Goal: Task Accomplishment & Management: Complete application form

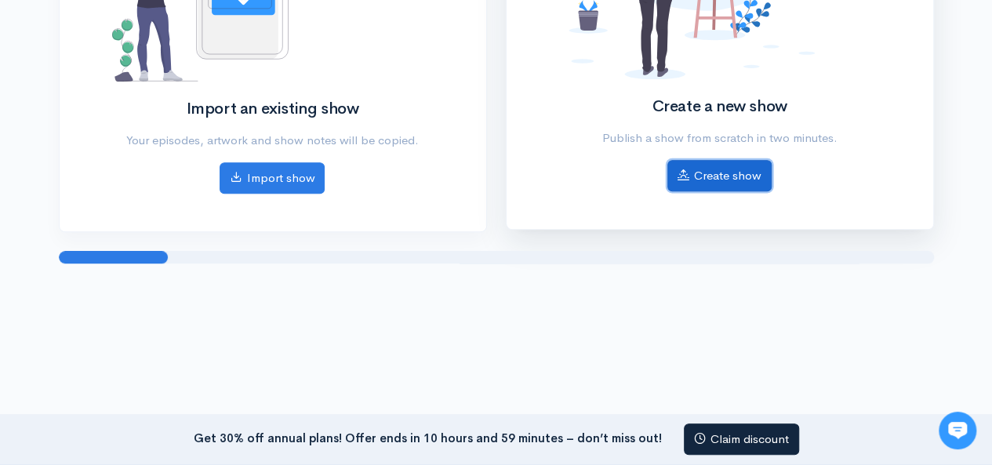
click at [681, 169] on icon at bounding box center [683, 175] width 12 height 12
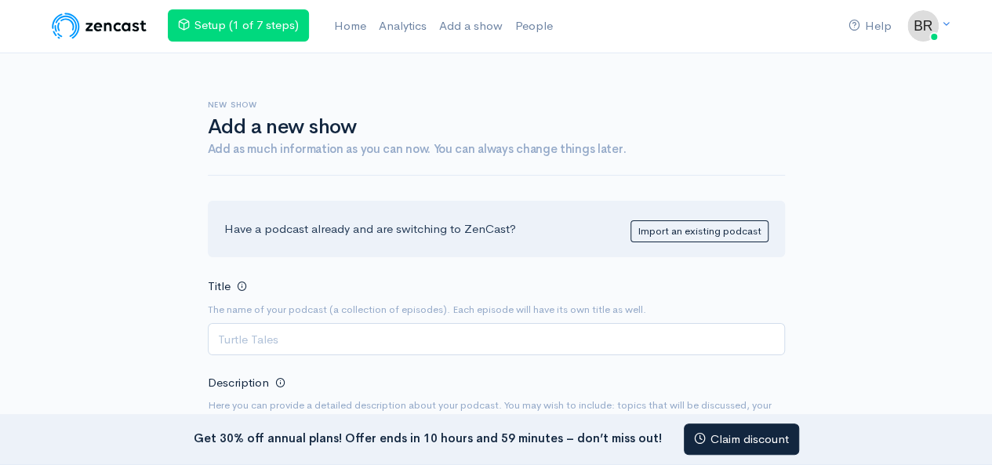
click at [317, 330] on input "Title" at bounding box center [496, 339] width 577 height 32
type input "Da"
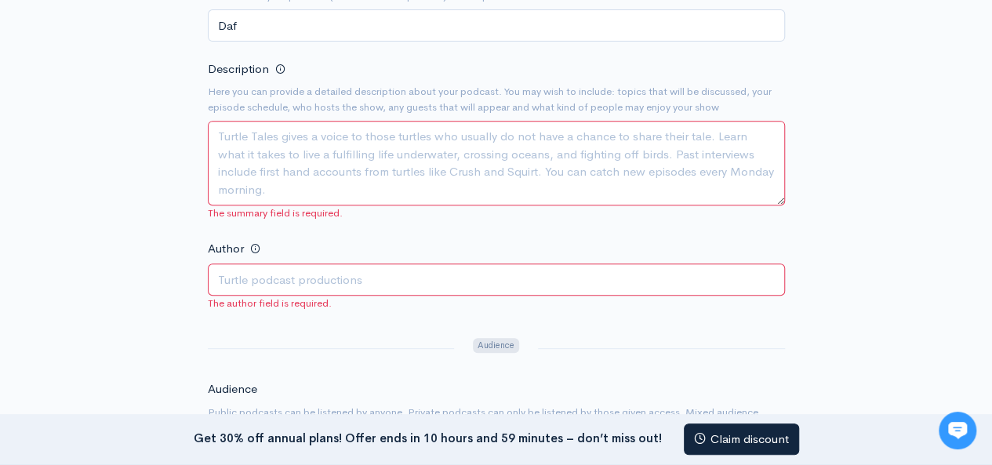
click at [292, 181] on textarea "Description" at bounding box center [496, 163] width 577 height 85
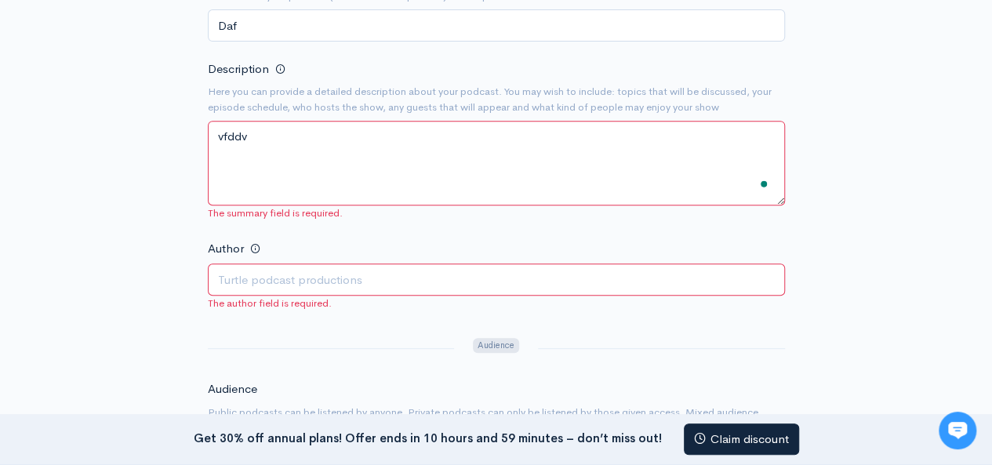
type textarea "vfddv"
click at [320, 274] on input "Author" at bounding box center [496, 279] width 577 height 32
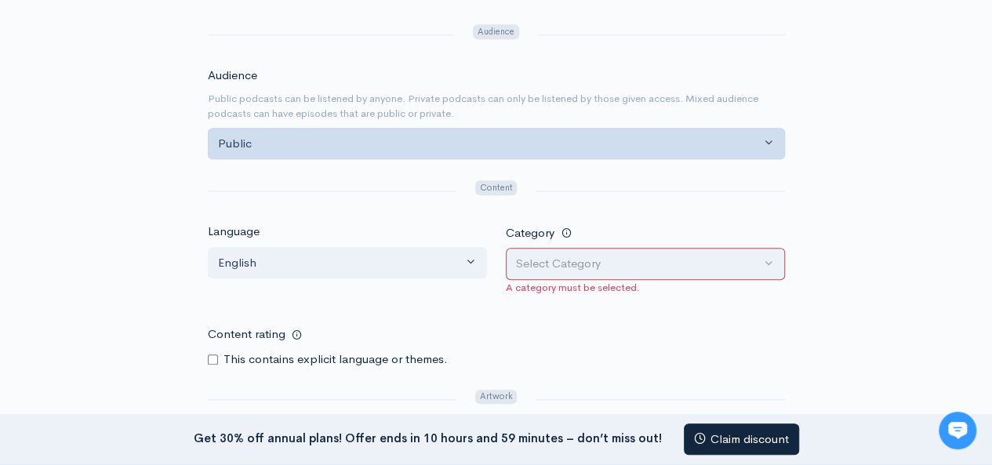
type input "Broch Leadbeater, Robert Leadbeater"
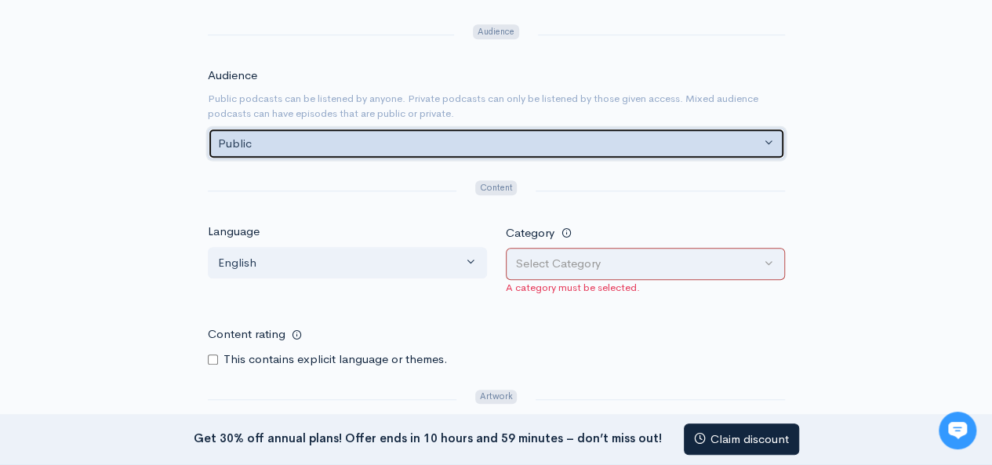
click at [324, 142] on div "Public" at bounding box center [489, 144] width 542 height 18
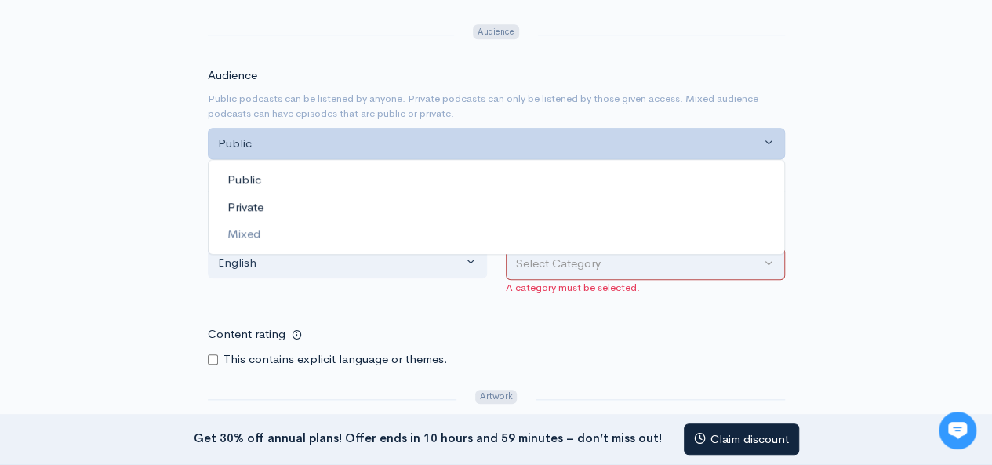
click at [287, 205] on link "Private" at bounding box center [496, 206] width 575 height 27
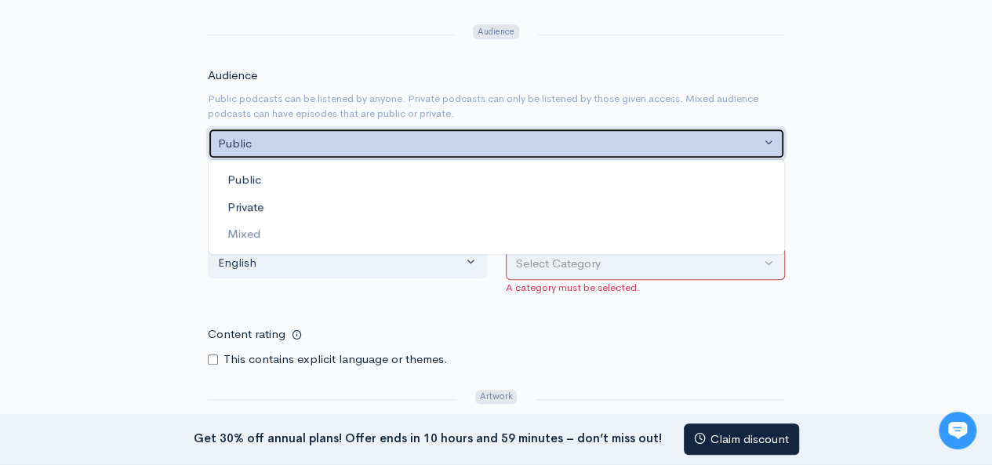
select select "private"
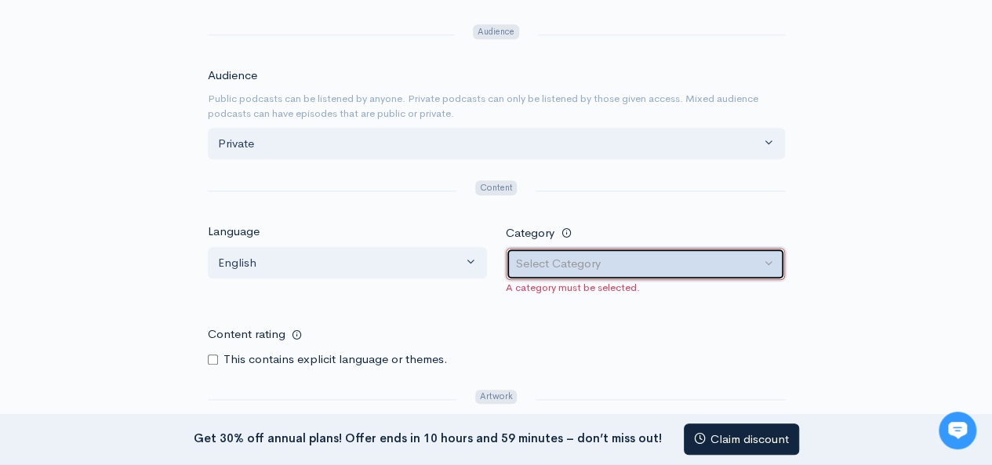
click at [555, 268] on div "Select Category" at bounding box center [638, 264] width 245 height 18
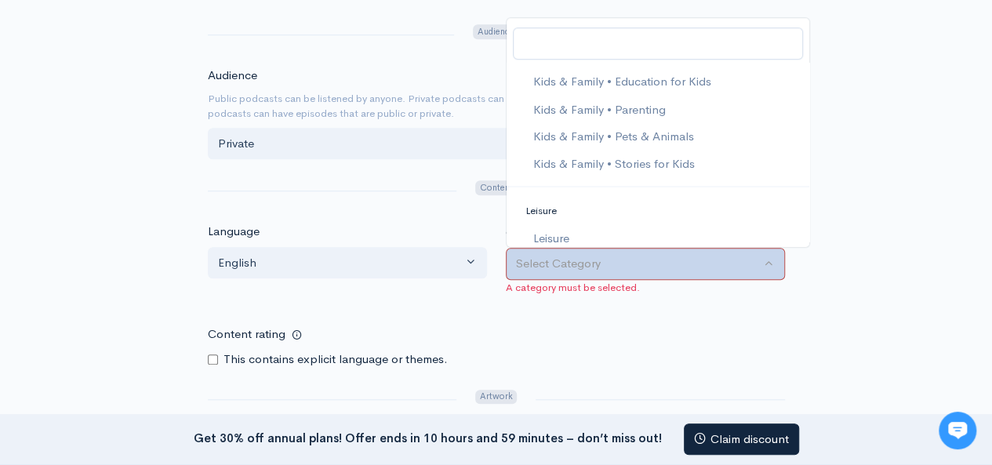
scroll to position [1433, 0]
click at [666, 70] on link "Kids & Family" at bounding box center [657, 83] width 303 height 27
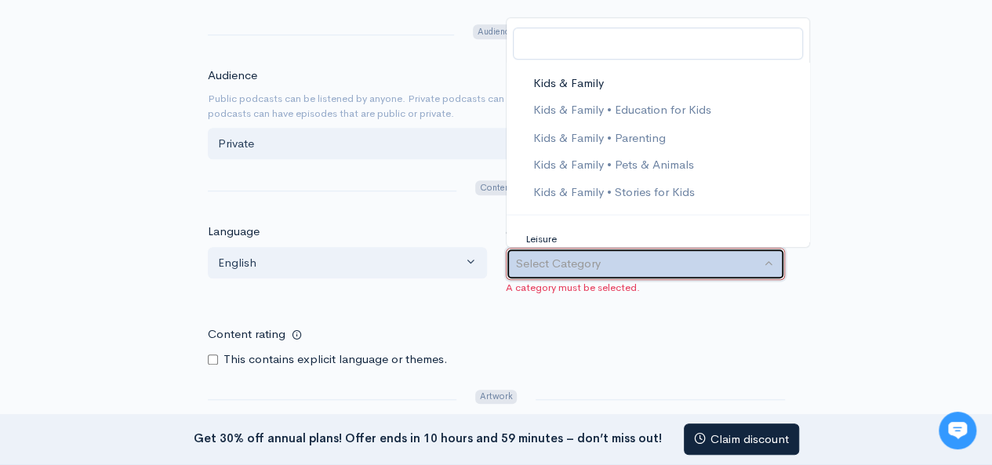
select select "Kids & Family"
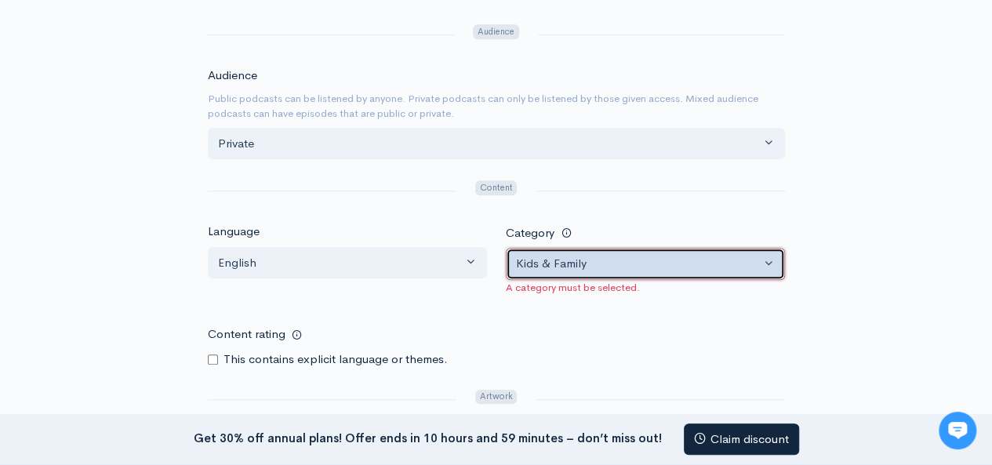
scroll to position [941, 0]
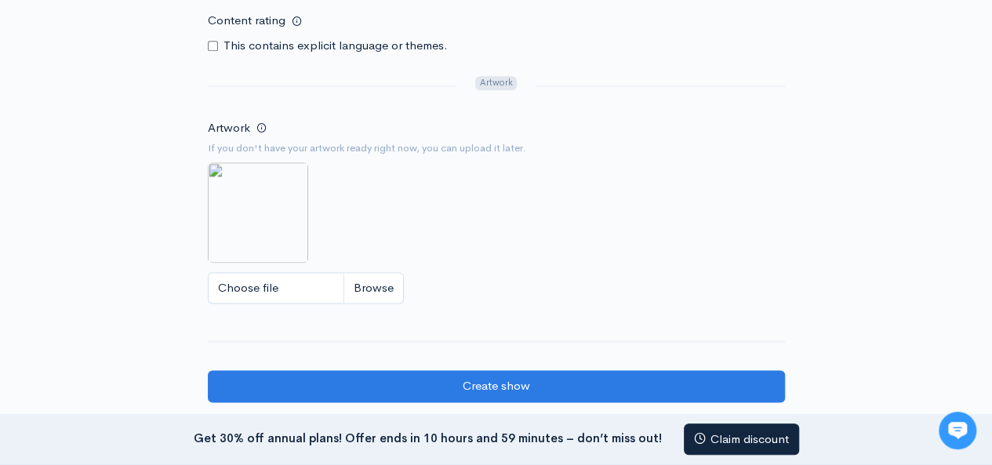
click at [272, 42] on label "This contains explicit language or themes." at bounding box center [335, 46] width 224 height 18
drag, startPoint x: 221, startPoint y: 45, endPoint x: 213, endPoint y: 41, distance: 8.8
click at [219, 44] on div "This contains explicit language or themes." at bounding box center [496, 46] width 577 height 18
click at [213, 41] on input "Content rating" at bounding box center [213, 46] width 10 height 10
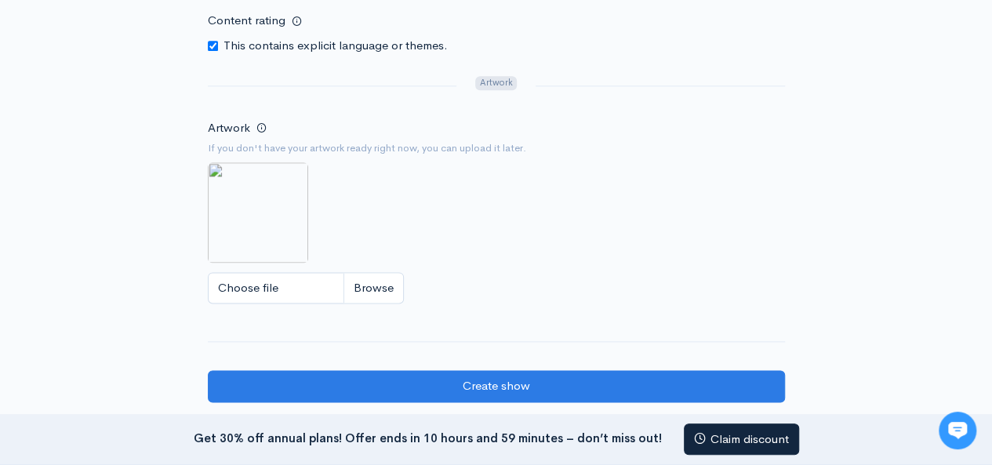
checkbox input "false"
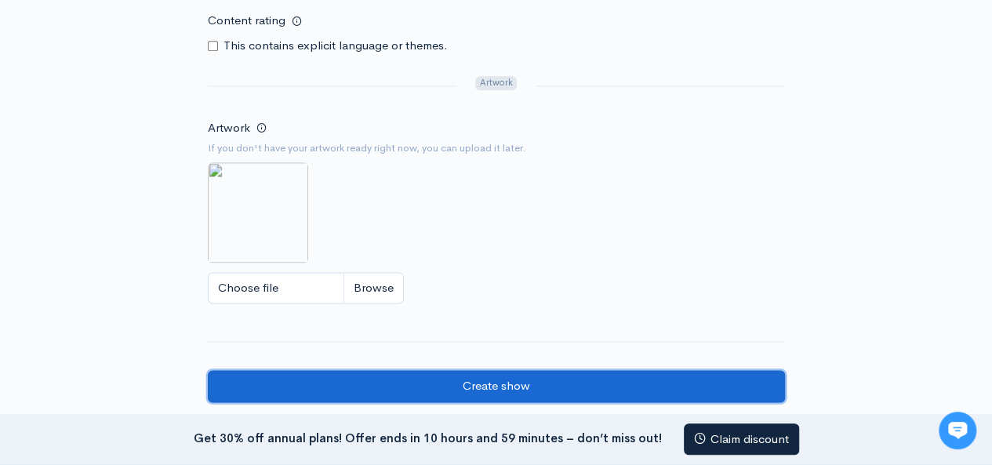
click at [392, 386] on input "Create show" at bounding box center [496, 386] width 577 height 32
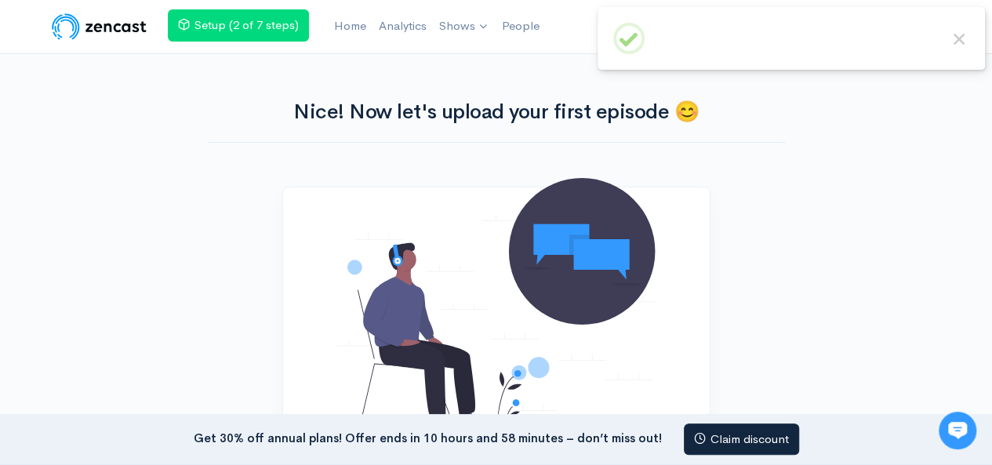
scroll to position [314, 0]
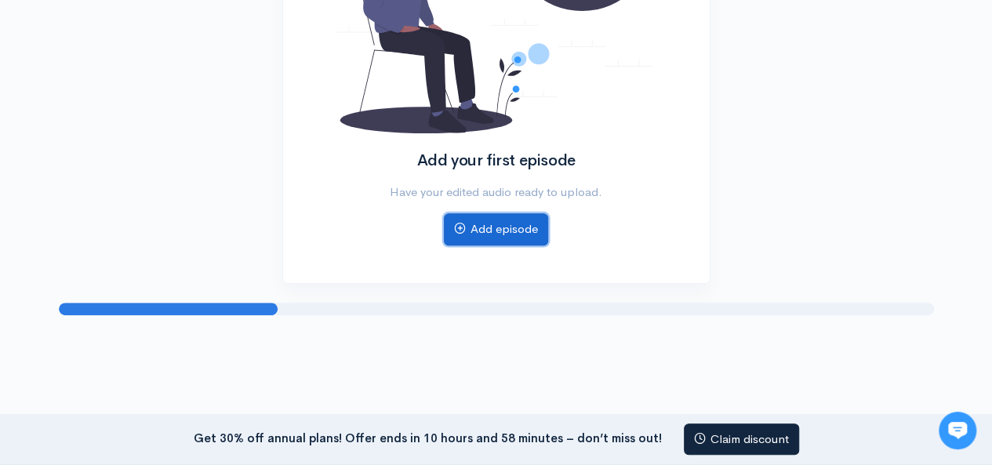
click at [525, 240] on link "Add episode" at bounding box center [496, 229] width 104 height 32
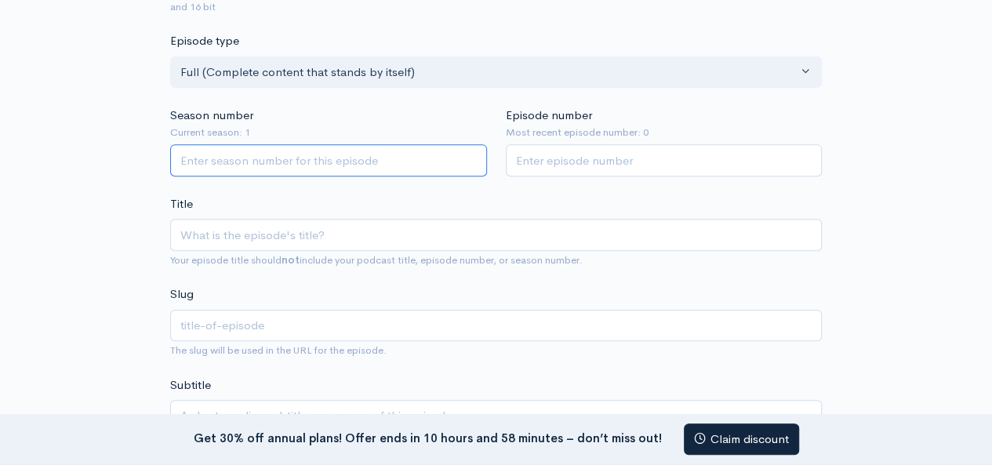
click at [368, 163] on input "Season number" at bounding box center [328, 160] width 317 height 32
click at [472, 153] on input "1" at bounding box center [328, 160] width 317 height 32
click at [472, 153] on input "2" at bounding box center [328, 160] width 317 height 32
click at [472, 153] on input "3" at bounding box center [328, 160] width 317 height 32
click at [472, 153] on input "4" at bounding box center [328, 160] width 317 height 32
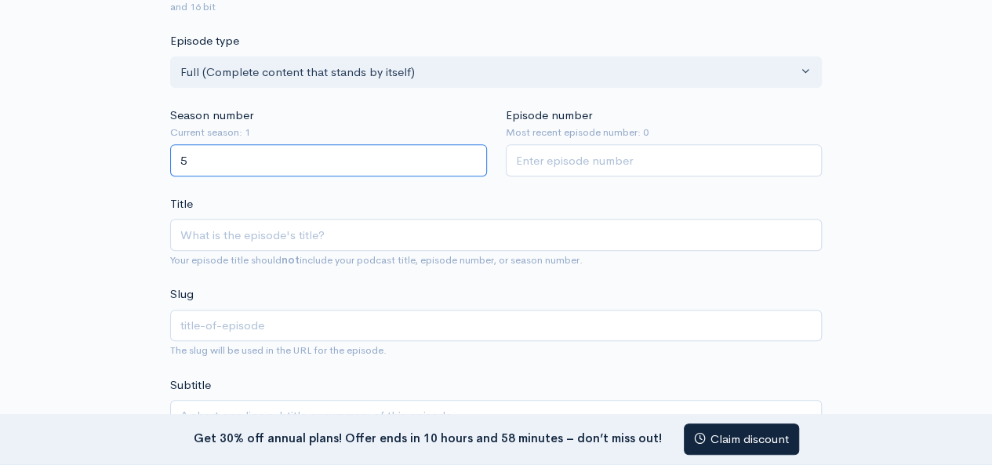
click at [472, 153] on input "5" at bounding box center [328, 160] width 317 height 32
click at [472, 153] on input "6" at bounding box center [328, 160] width 317 height 32
click at [472, 153] on input "7" at bounding box center [328, 160] width 317 height 32
click at [472, 153] on input "8" at bounding box center [328, 160] width 317 height 32
click at [472, 153] on input "9" at bounding box center [328, 160] width 317 height 32
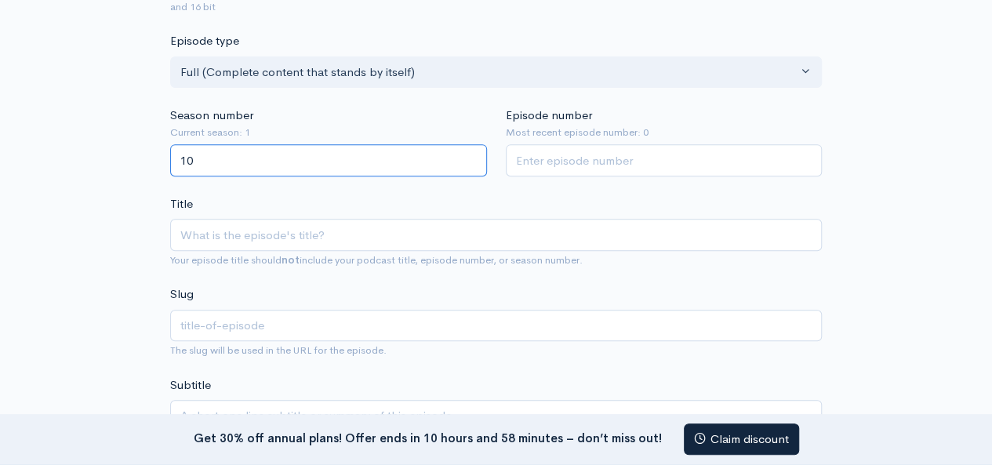
click at [472, 153] on input "10" at bounding box center [328, 160] width 317 height 32
click at [472, 153] on input "11" at bounding box center [328, 160] width 317 height 32
click at [472, 153] on input "12" at bounding box center [328, 160] width 317 height 32
type input "13"
click at [472, 153] on input "13" at bounding box center [328, 160] width 317 height 32
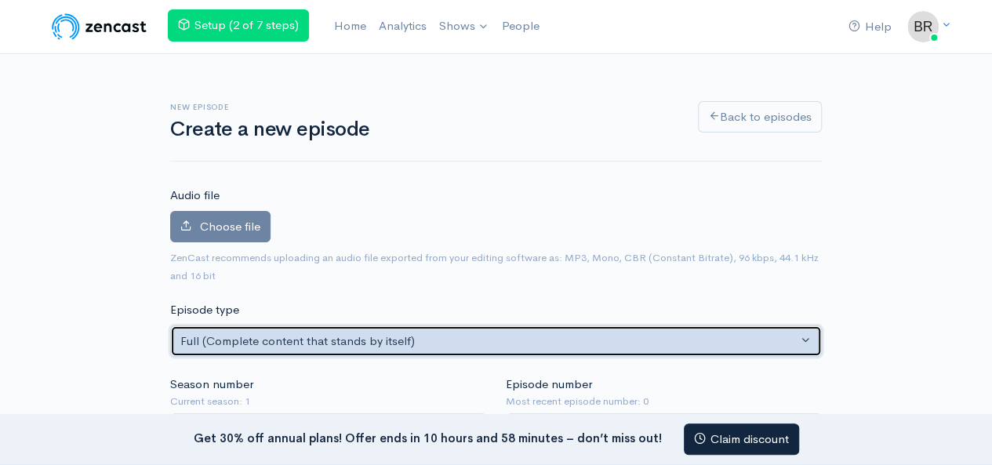
click at [256, 346] on div "Full (Complete content that stands by itself)" at bounding box center [488, 341] width 617 height 18
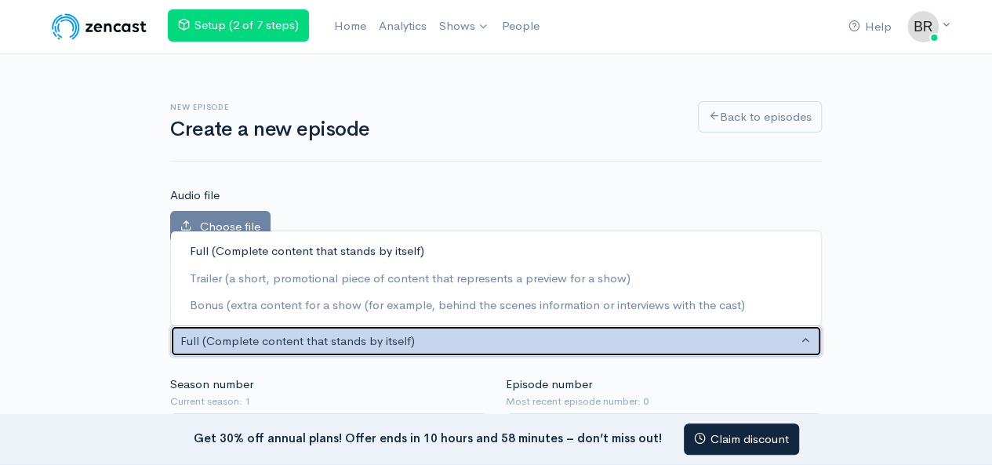
click at [439, 336] on div "Full (Complete content that stands by itself)" at bounding box center [488, 341] width 617 height 18
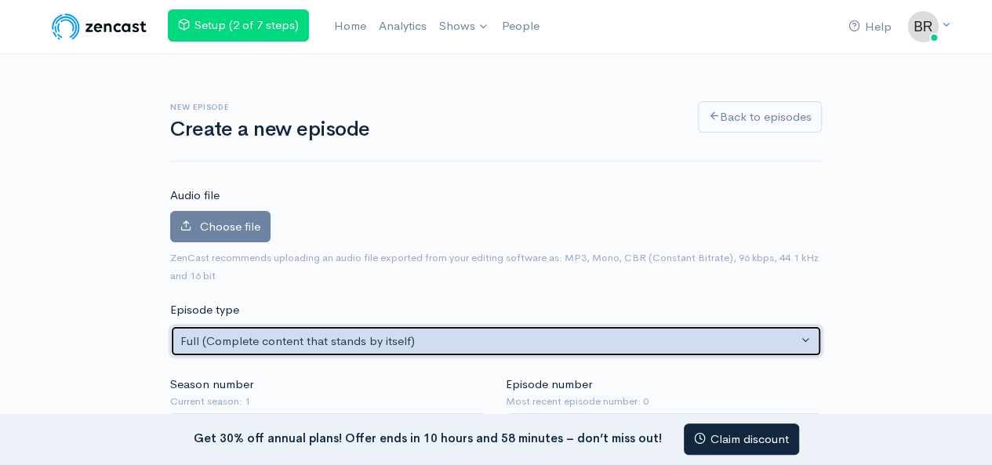
scroll to position [314, 0]
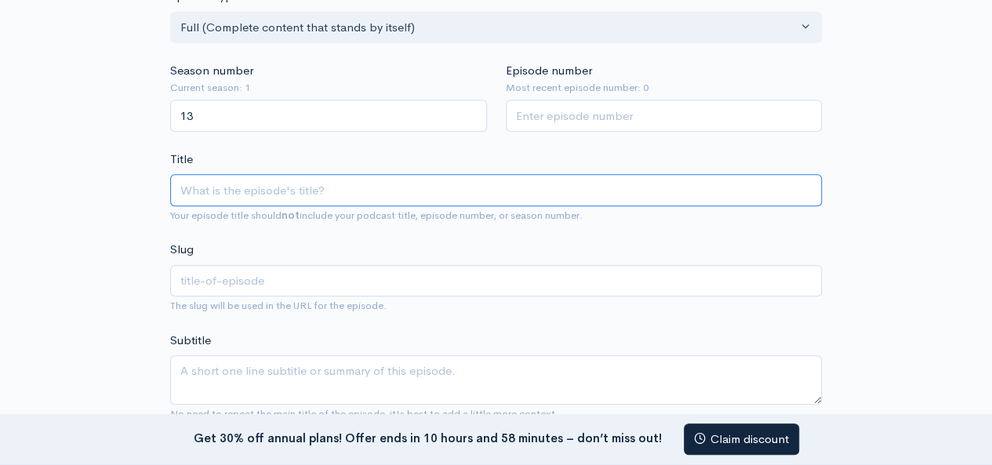
click at [603, 183] on input "Title" at bounding box center [495, 190] width 651 height 32
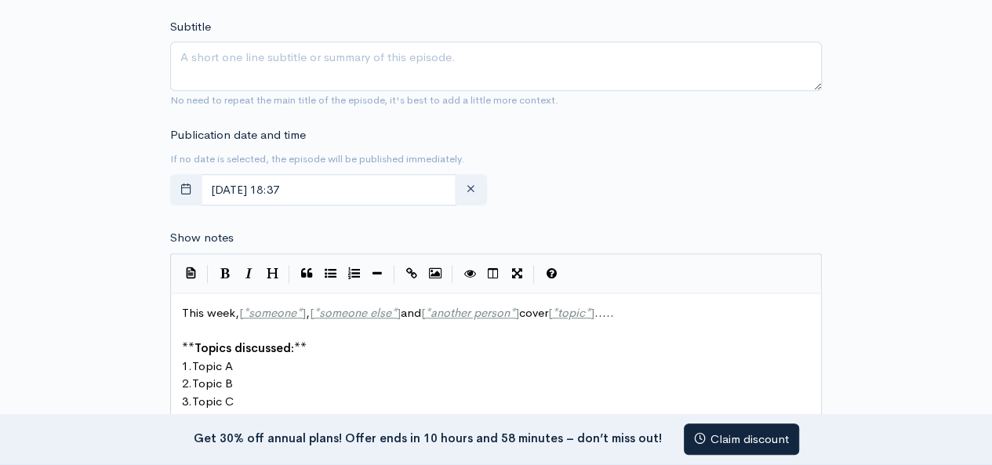
scroll to position [941, 0]
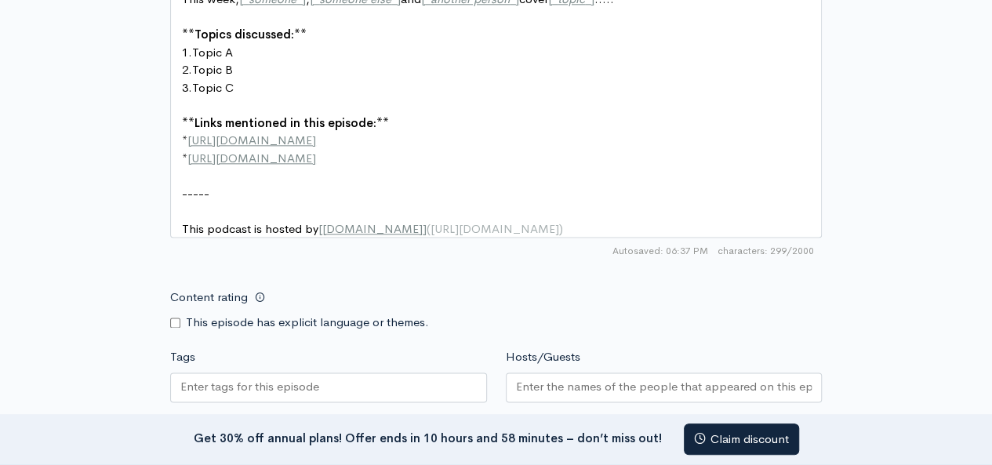
click at [268, 50] on pre "1. Topic A" at bounding box center [502, 53] width 646 height 18
click at [268, 61] on pre "2. Topic B" at bounding box center [502, 70] width 646 height 18
drag, startPoint x: 267, startPoint y: 76, endPoint x: 273, endPoint y: 82, distance: 8.3
click at [267, 79] on pre "3. Topic C" at bounding box center [502, 88] width 646 height 18
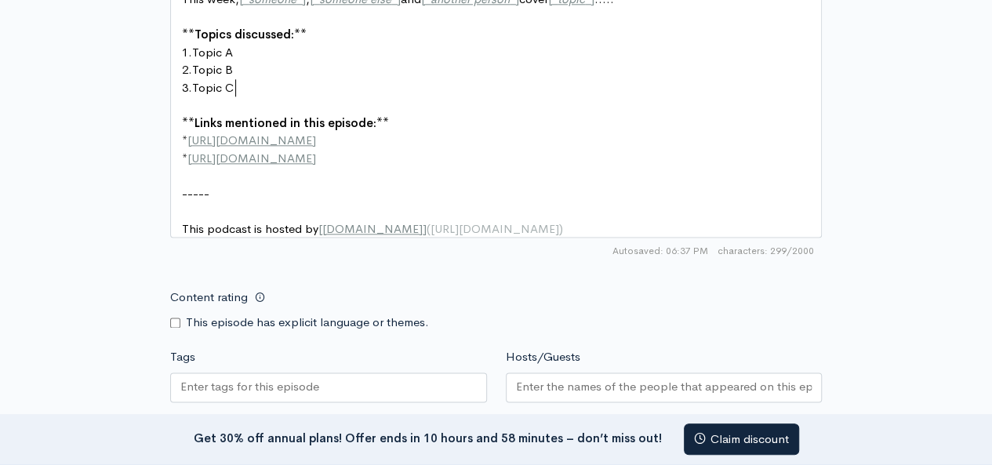
scroll to position [1254, 0]
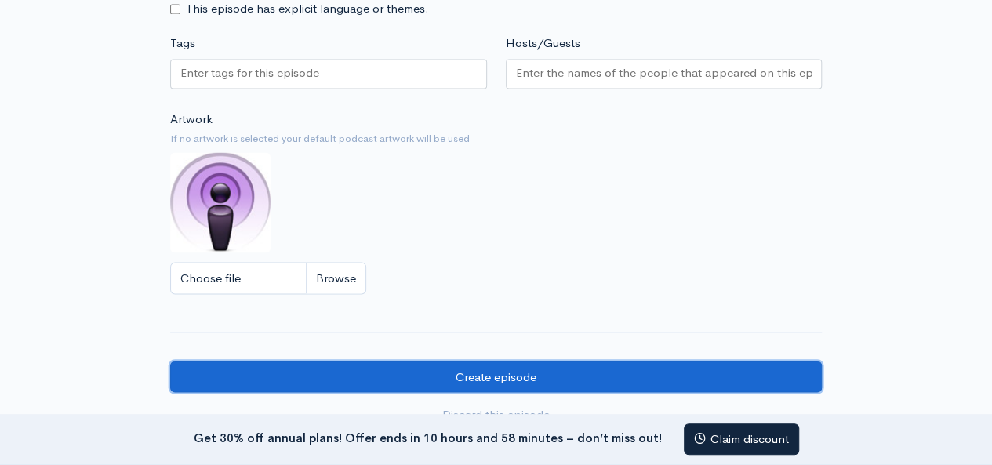
click at [363, 393] on input "Create episode" at bounding box center [495, 377] width 651 height 32
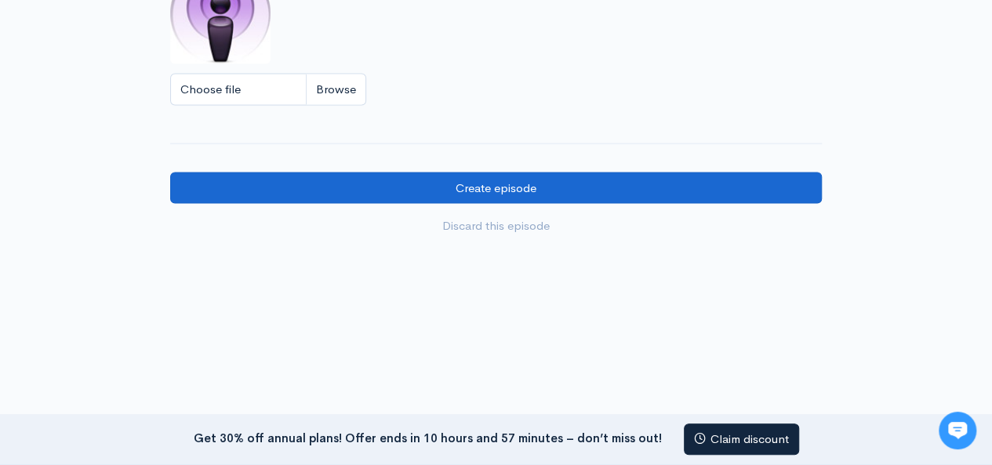
type input "ybyv"
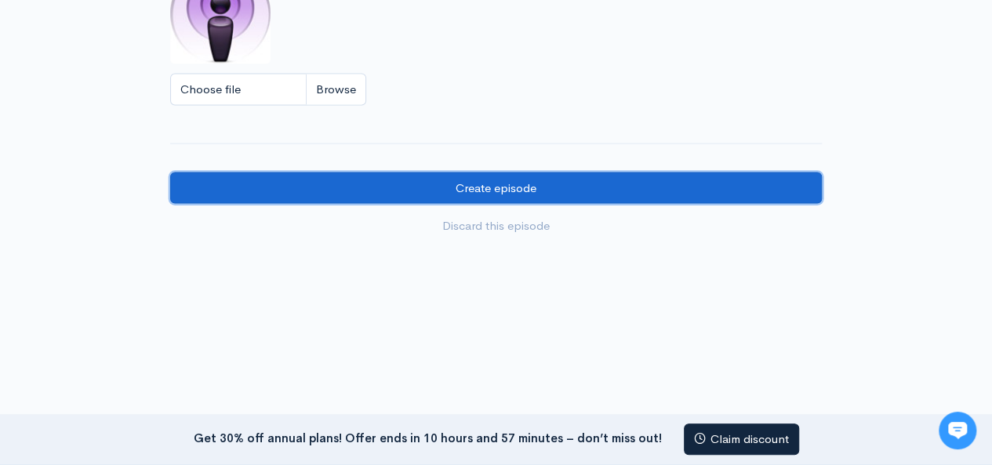
click at [547, 188] on input "Create episode" at bounding box center [495, 188] width 651 height 32
